Goal: Task Accomplishment & Management: Use online tool/utility

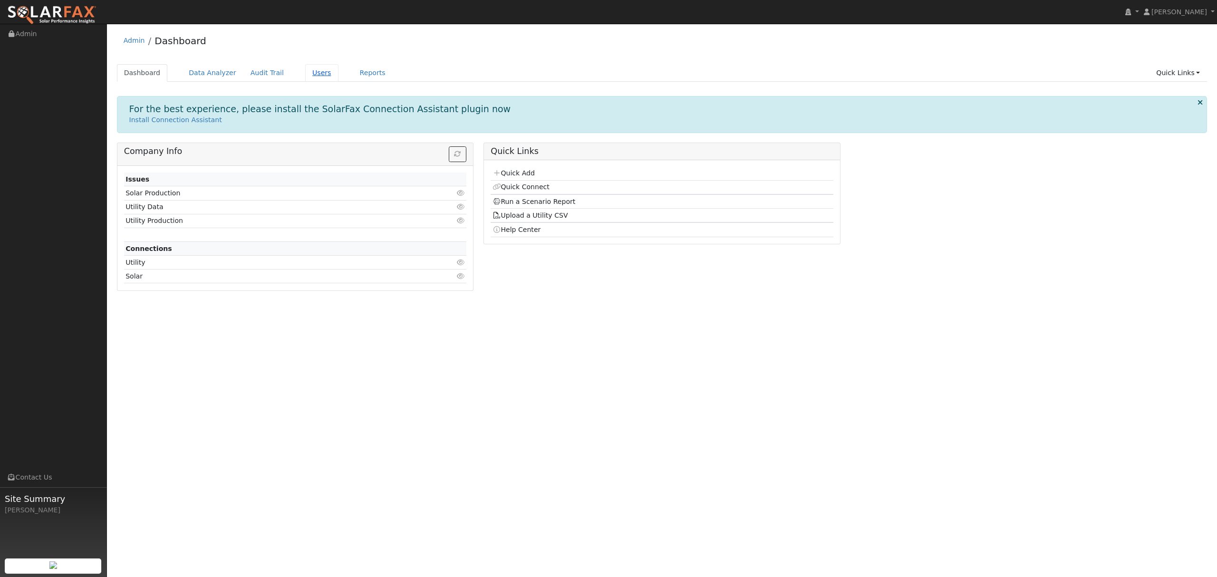
click at [308, 77] on link "Users" at bounding box center [321, 73] width 33 height 18
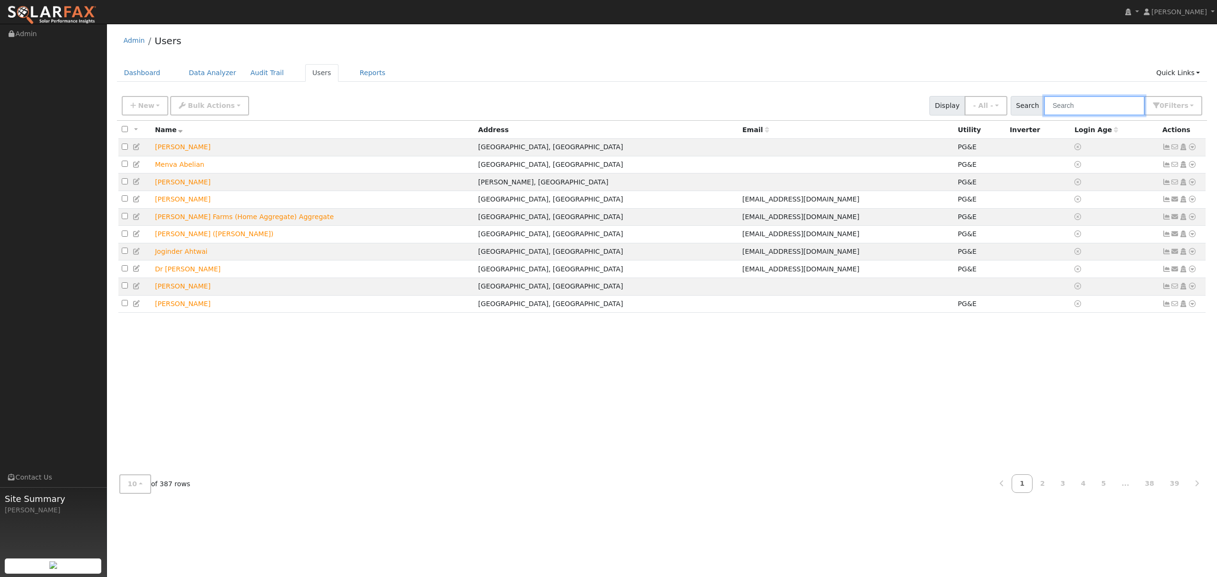
click at [1104, 105] on input "text" at bounding box center [1094, 105] width 101 height 19
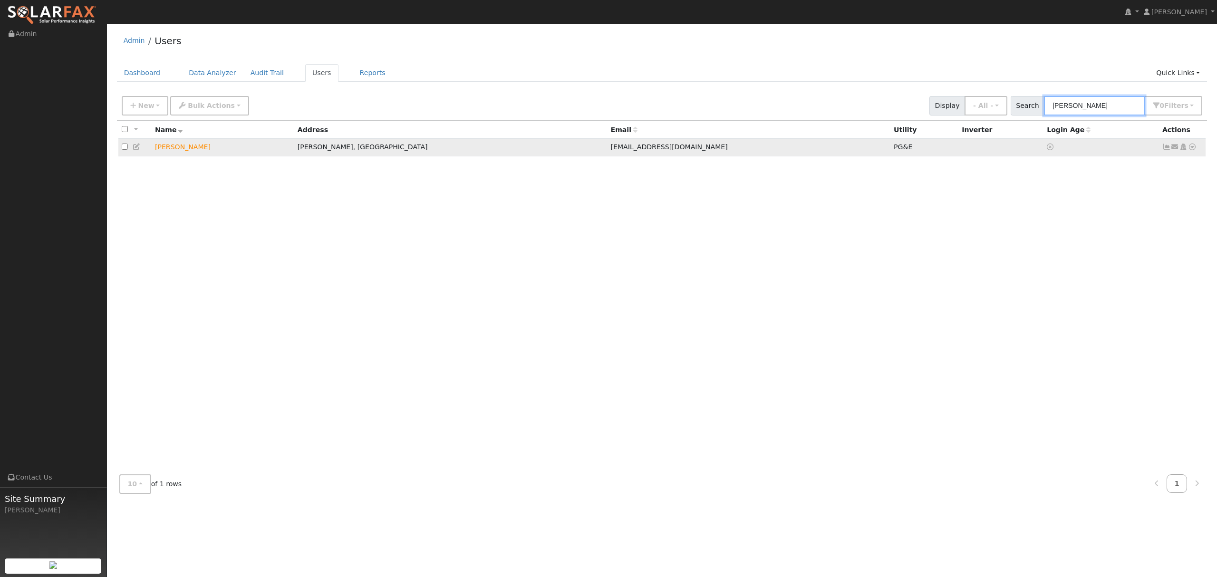
type input "[PERSON_NAME]"
click at [1192, 147] on icon at bounding box center [1192, 147] width 9 height 7
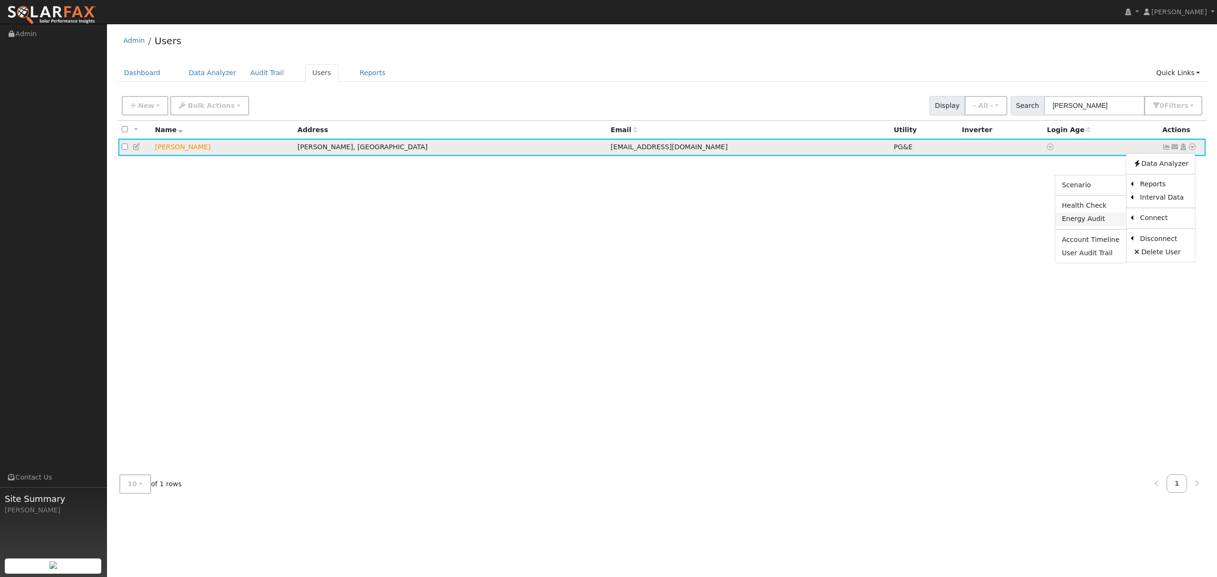
click at [1088, 222] on link "Energy Audit" at bounding box center [1090, 218] width 71 height 13
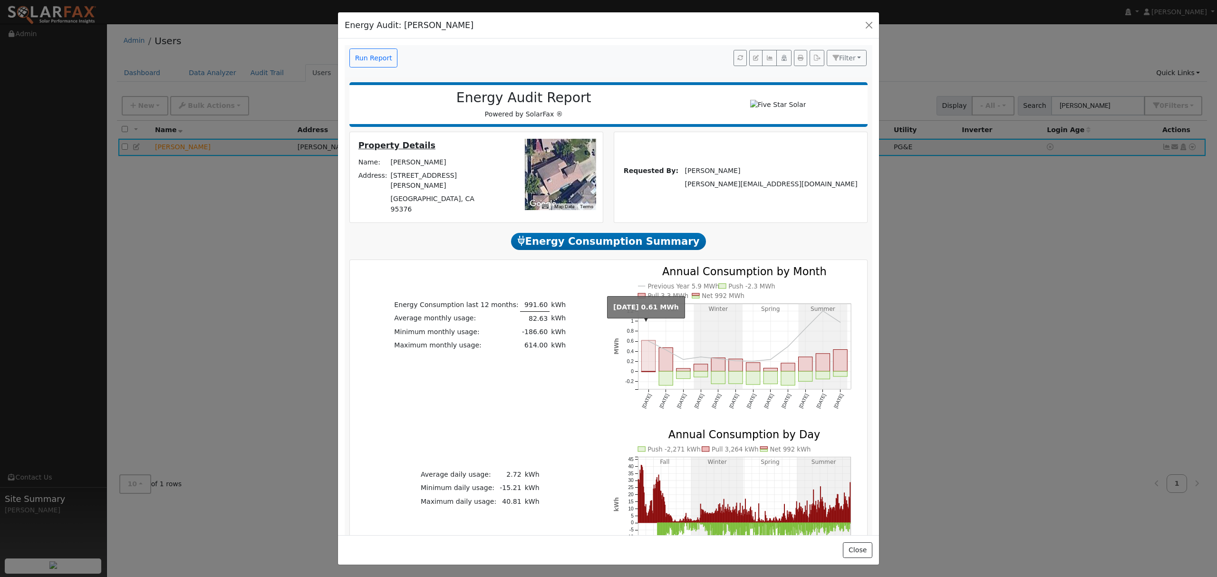
scroll to position [126, 0]
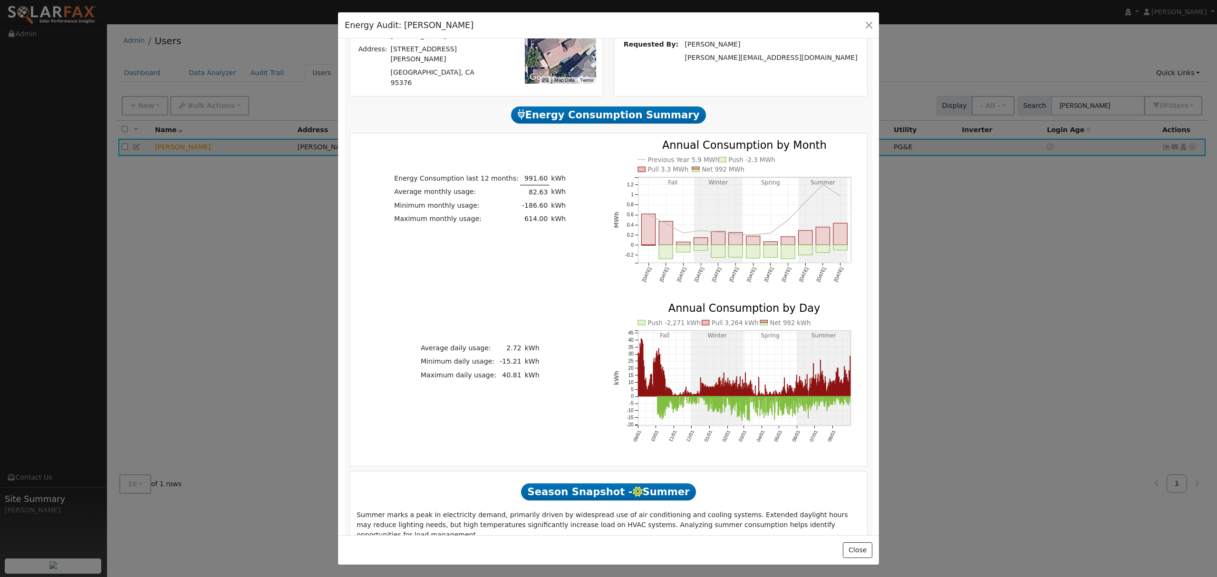
click at [951, 348] on div "Energy Audit: [PERSON_NAME] Run Report Filter Show Dollars Audit for Solar Audi…" at bounding box center [608, 288] width 1217 height 577
click at [928, 292] on div "Energy Audit: [PERSON_NAME] Run Report Filter Show Dollars Audit for Solar Audi…" at bounding box center [608, 288] width 1217 height 577
click at [868, 27] on button "button" at bounding box center [868, 25] width 13 height 13
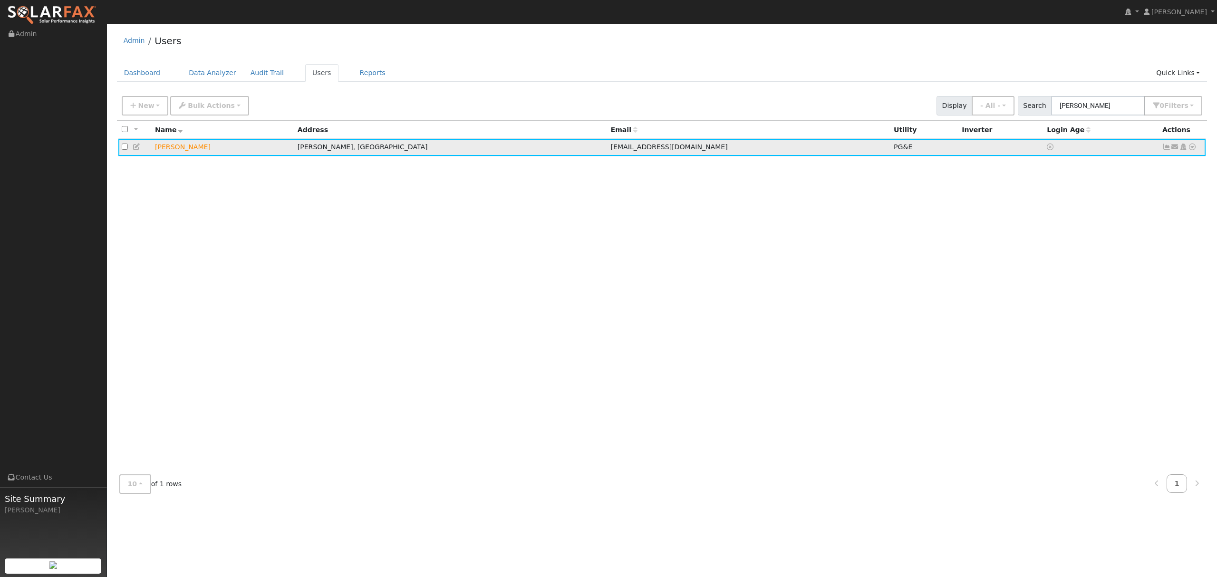
click at [1190, 146] on icon at bounding box center [1192, 147] width 9 height 7
click at [1154, 166] on link "Data Analyzer" at bounding box center [1160, 163] width 69 height 13
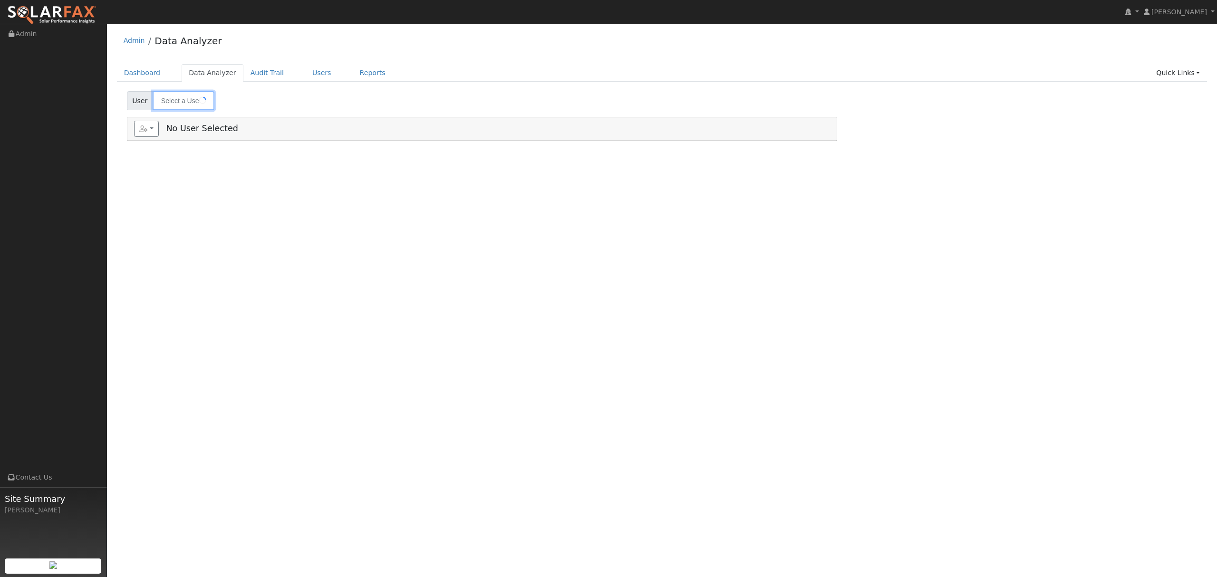
type input "SHANNON SILBERT"
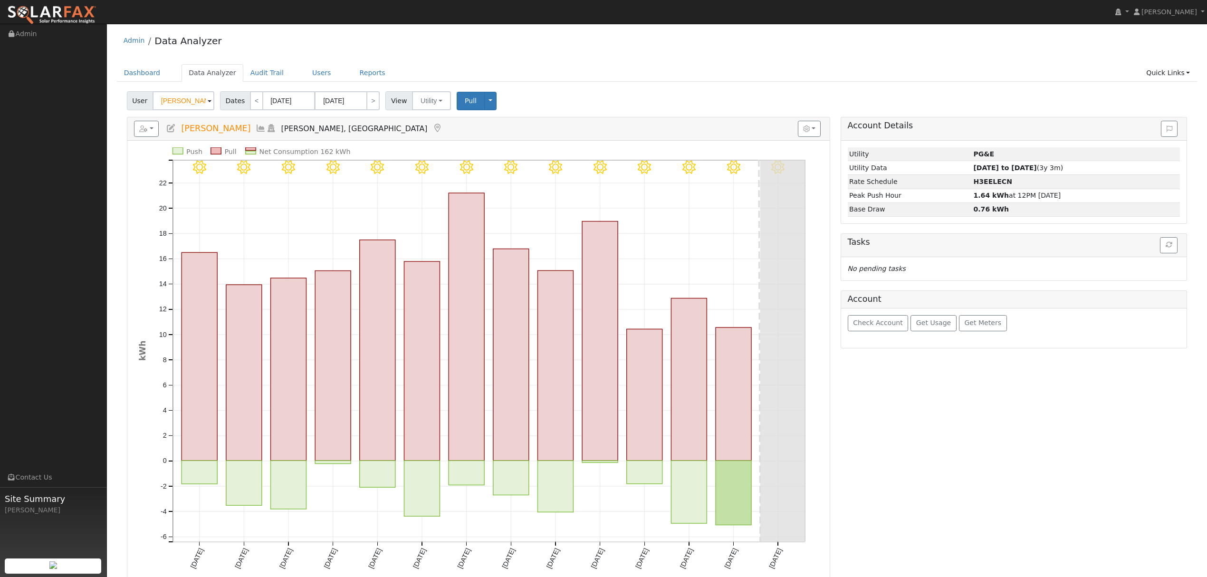
click at [265, 128] on icon at bounding box center [261, 128] width 10 height 9
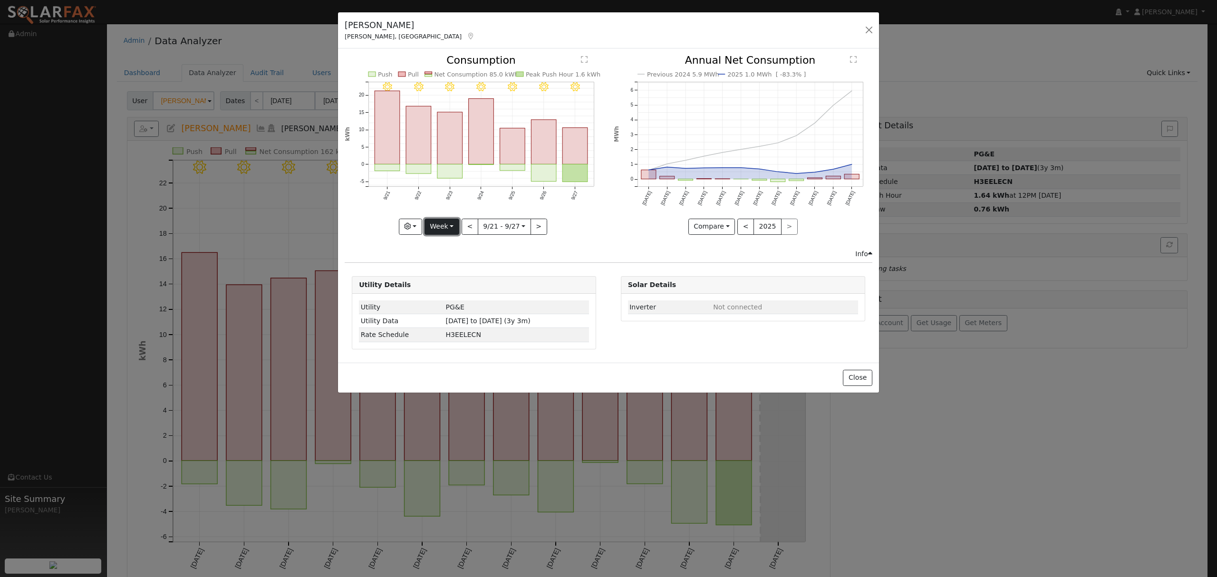
click at [434, 228] on button "Week" at bounding box center [441, 227] width 35 height 16
click at [453, 282] on link "Year" at bounding box center [458, 285] width 66 height 13
type input "2024-09-01"
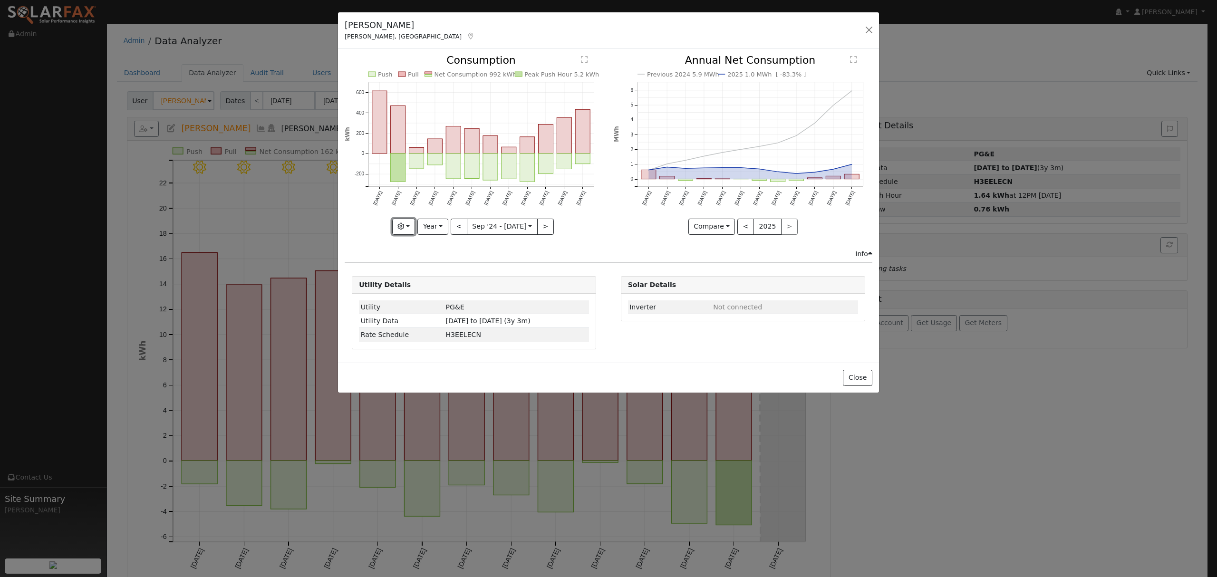
click at [412, 228] on button "button" at bounding box center [403, 227] width 23 height 16
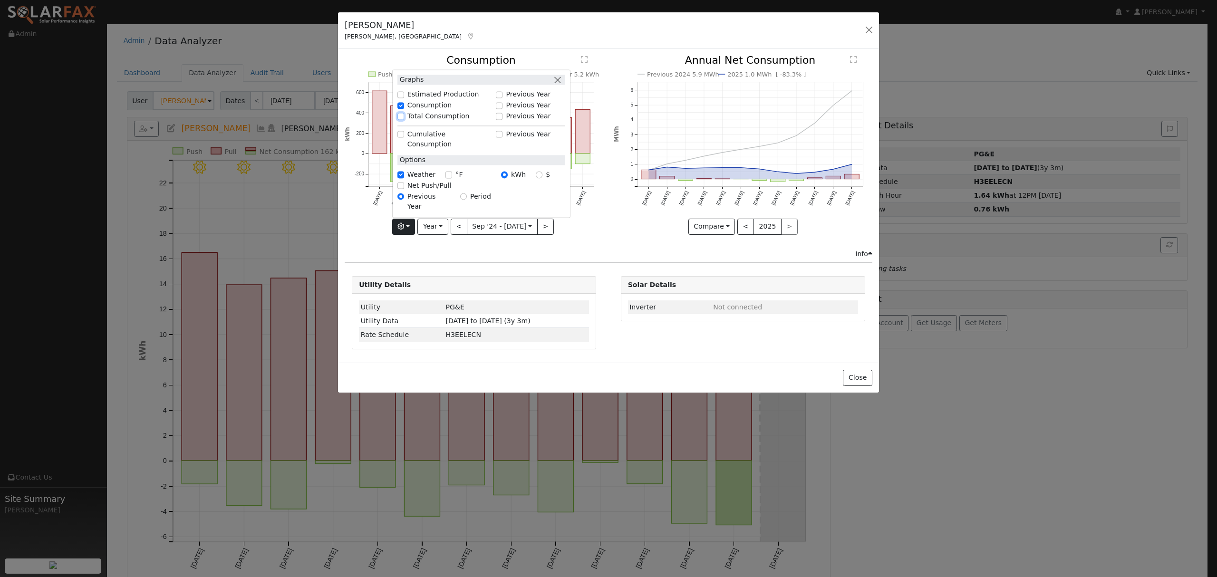
click at [403, 120] on input "Total Consumption" at bounding box center [400, 116] width 7 height 7
checkbox input "true"
click at [566, 258] on div "Info" at bounding box center [608, 254] width 537 height 10
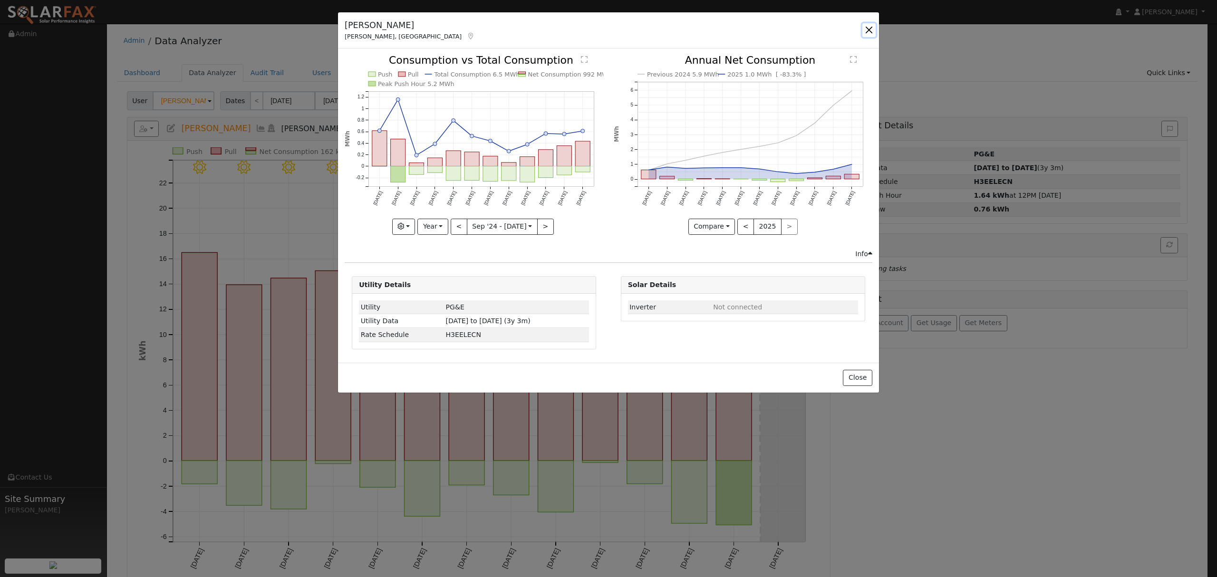
click at [869, 30] on button "button" at bounding box center [868, 29] width 13 height 13
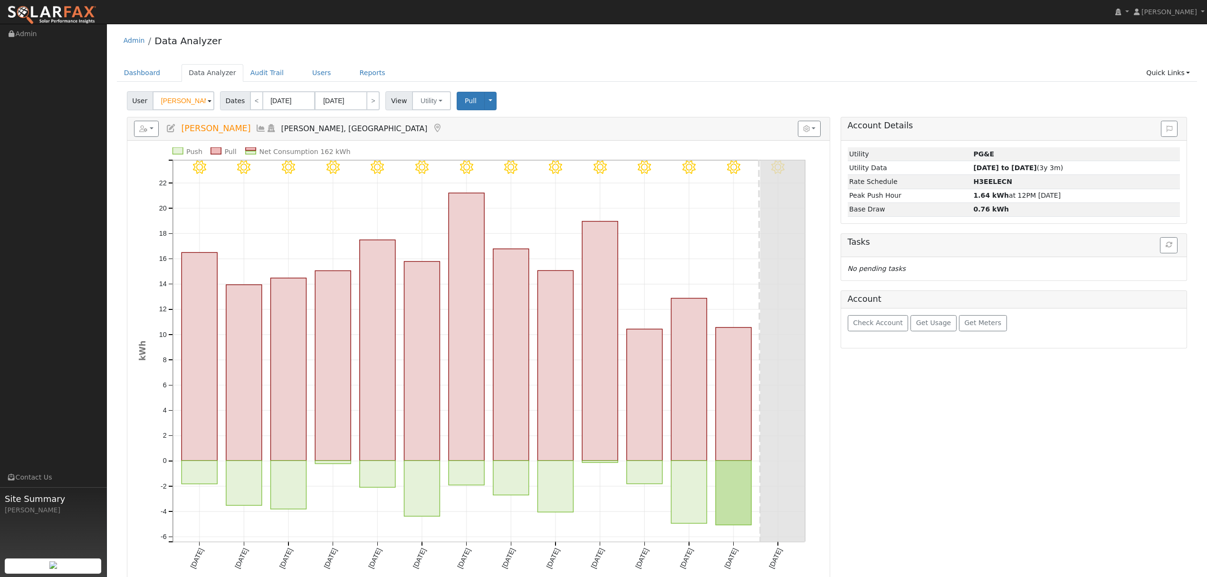
click at [263, 129] on icon at bounding box center [261, 128] width 10 height 9
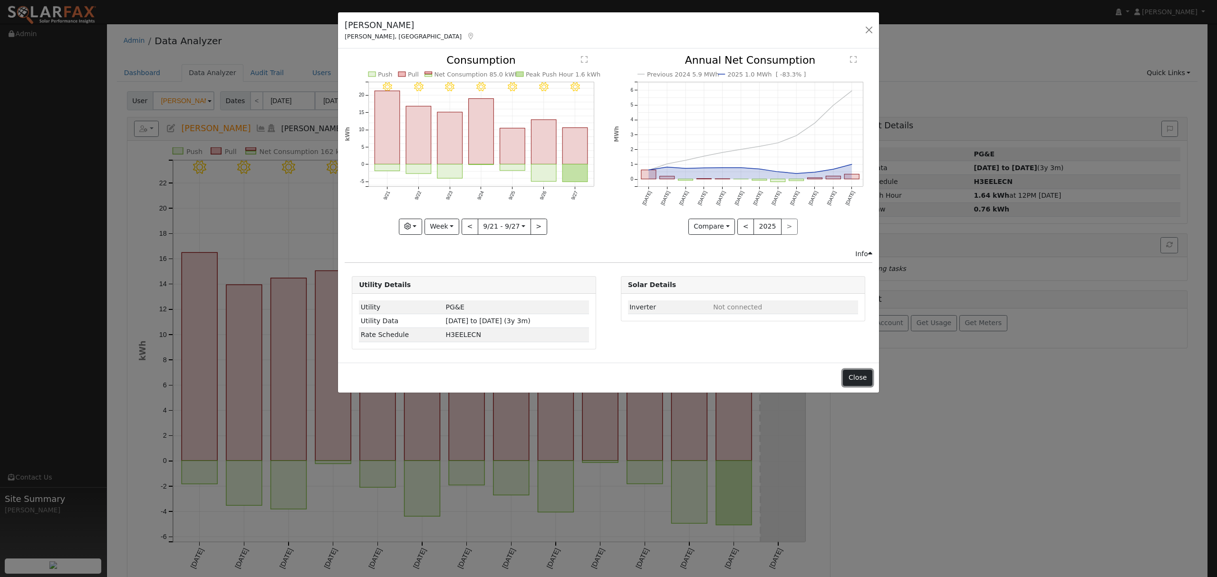
click at [861, 383] on button "Close" at bounding box center [857, 378] width 29 height 16
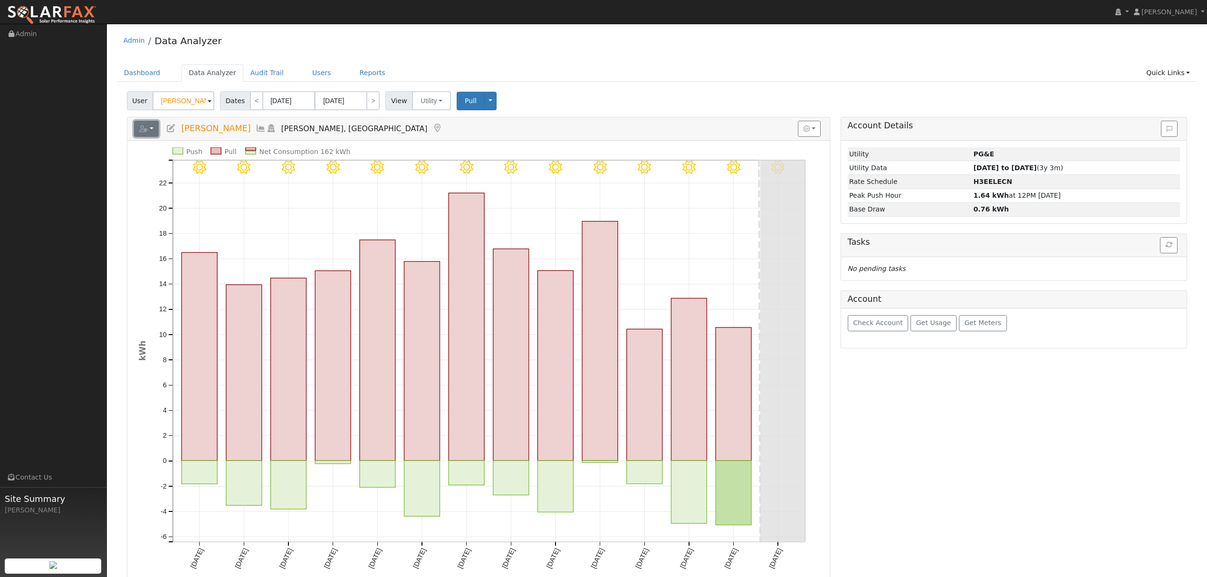
click at [151, 129] on button "button" at bounding box center [146, 129] width 25 height 16
click at [247, 178] on link "Energy Audit" at bounding box center [264, 178] width 71 height 11
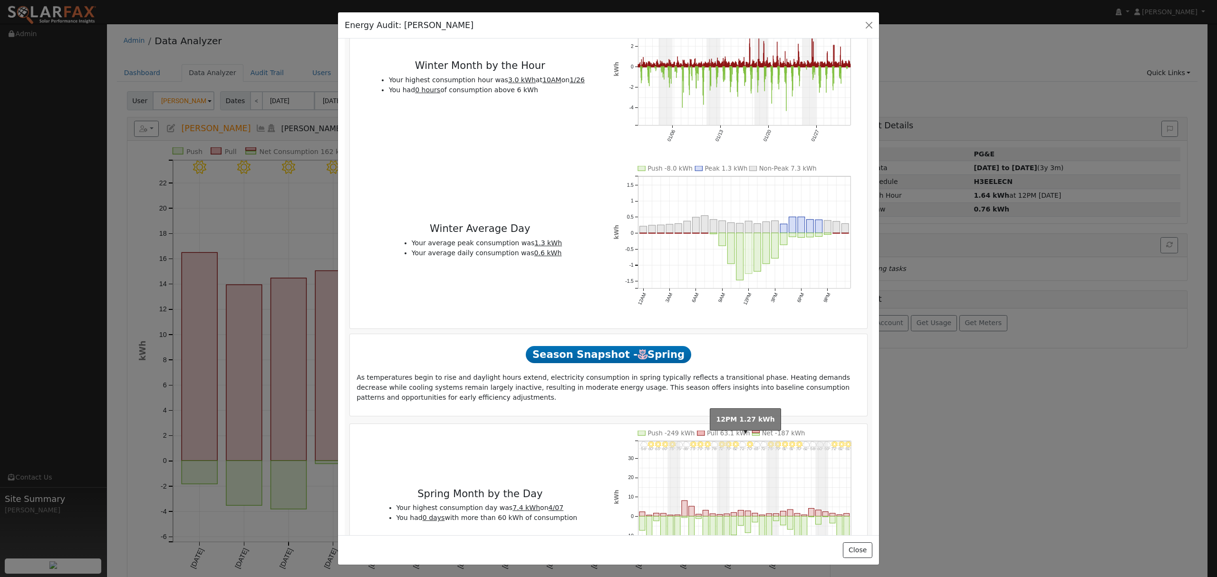
scroll to position [1457, 0]
